Goal: Task Accomplishment & Management: Manage account settings

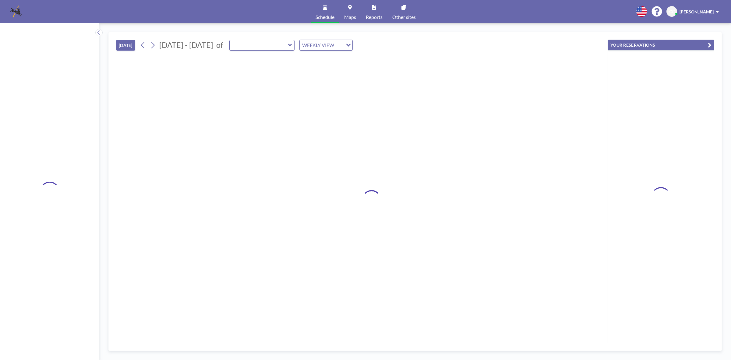
type input "MP Room B"
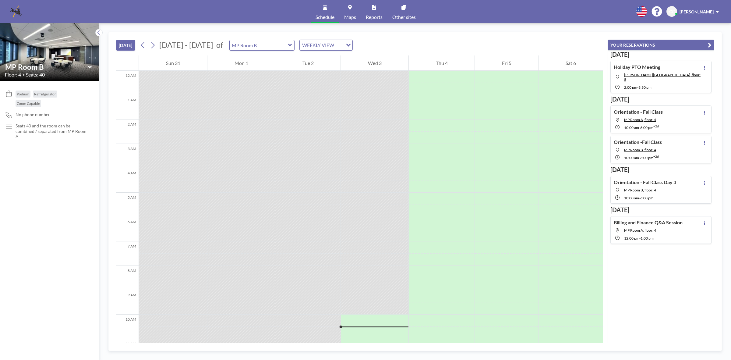
scroll to position [232, 0]
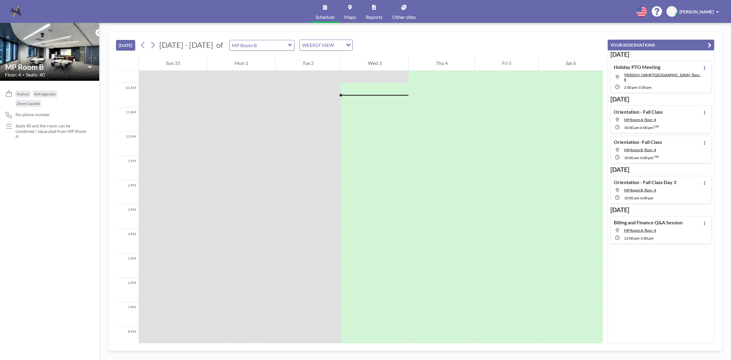
click at [288, 47] on icon at bounding box center [290, 45] width 4 height 6
type input "[PERSON_NAME][GEOGRAPHIC_DATA]"
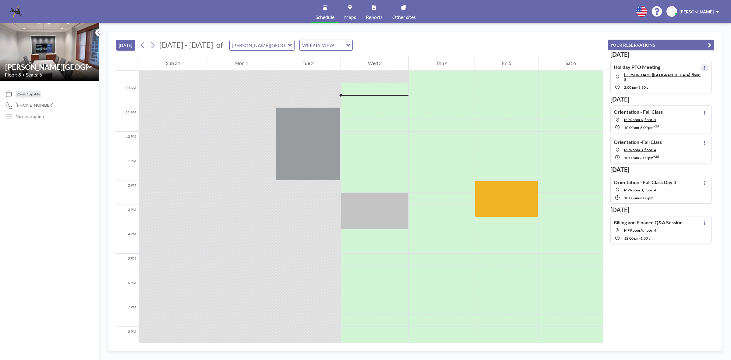
click at [704, 66] on icon at bounding box center [705, 68] width 2 height 4
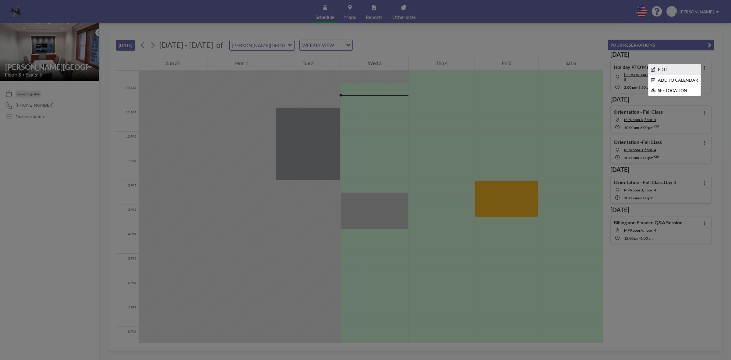
click at [683, 69] on li "EDIT" at bounding box center [675, 69] width 52 height 10
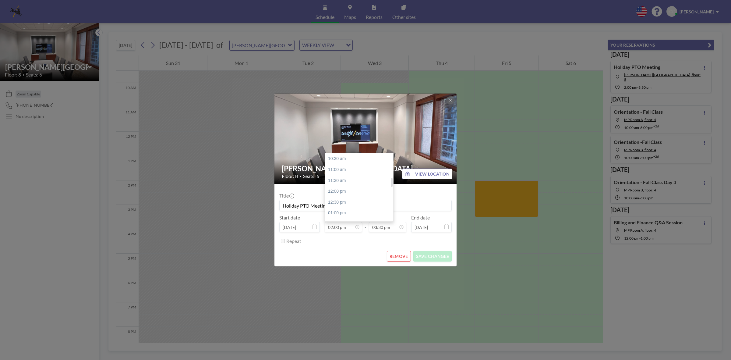
scroll to position [189, 0]
click at [346, 206] on div "11:00 am" at bounding box center [361, 207] width 72 height 11
type input "11:00 am"
drag, startPoint x: 392, startPoint y: 227, endPoint x: 369, endPoint y: 229, distance: 22.9
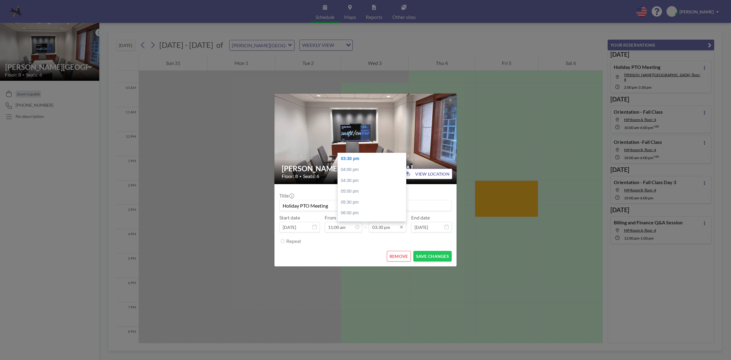
click at [369, 229] on input "03:30 pm" at bounding box center [387, 227] width 37 height 10
click at [351, 158] on div "12:00 pm" at bounding box center [374, 159] width 72 height 11
type input "12:00 pm"
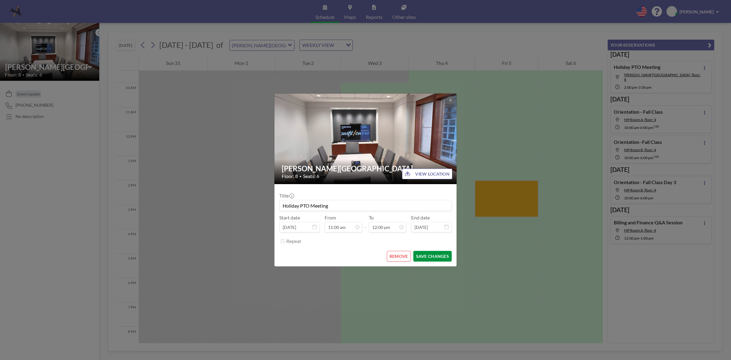
click at [438, 256] on button "SAVE CHANGES" at bounding box center [433, 256] width 38 height 11
